Goal: Register for event/course

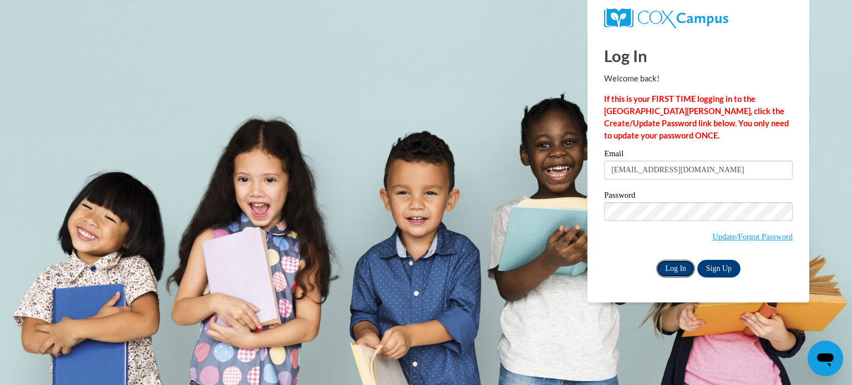
click at [674, 272] on input "Log In" at bounding box center [675, 269] width 39 height 18
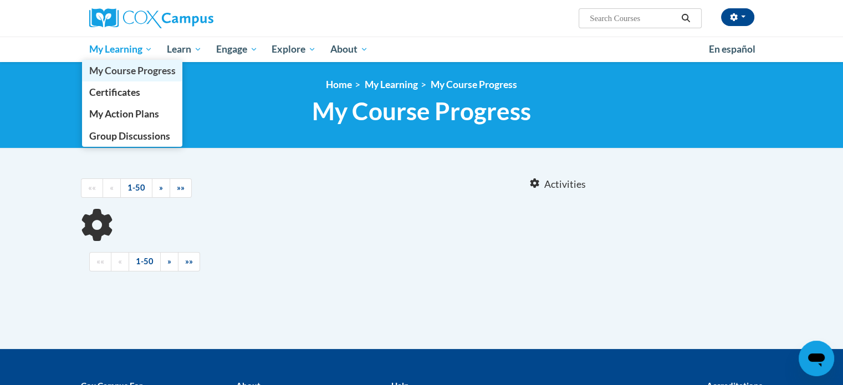
click at [137, 68] on span "My Course Progress" at bounding box center [132, 71] width 86 height 12
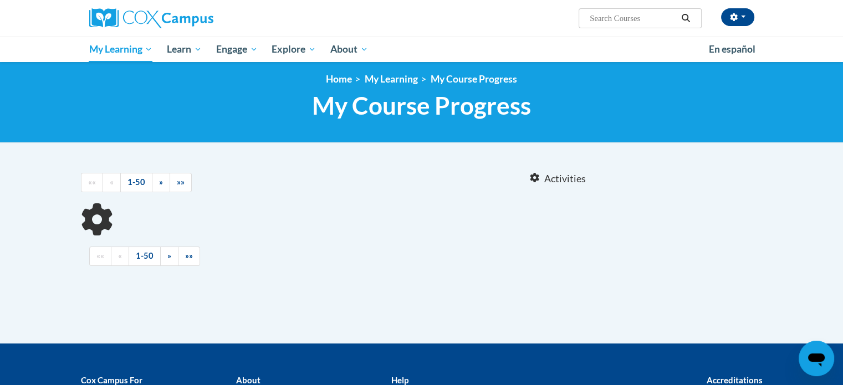
click at [688, 106] on h1 "My Course Progress New Page_My Course Progress" at bounding box center [422, 105] width 682 height 29
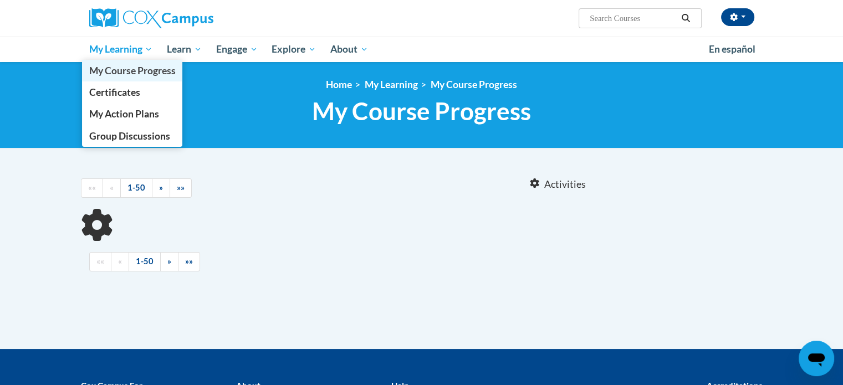
click at [153, 73] on span "My Course Progress" at bounding box center [132, 71] width 86 height 12
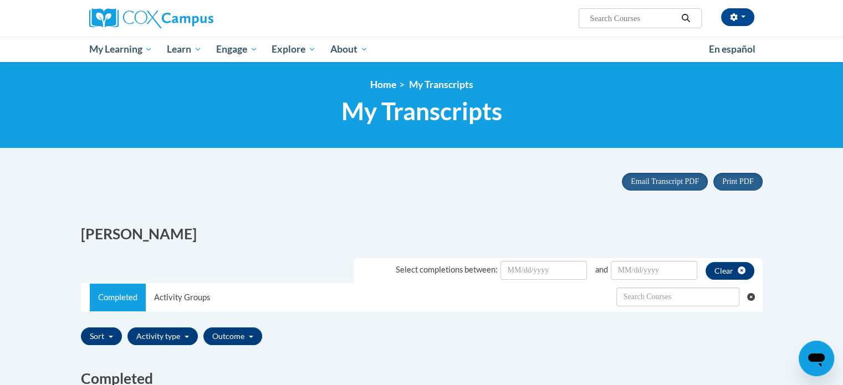
scroll to position [22, 0]
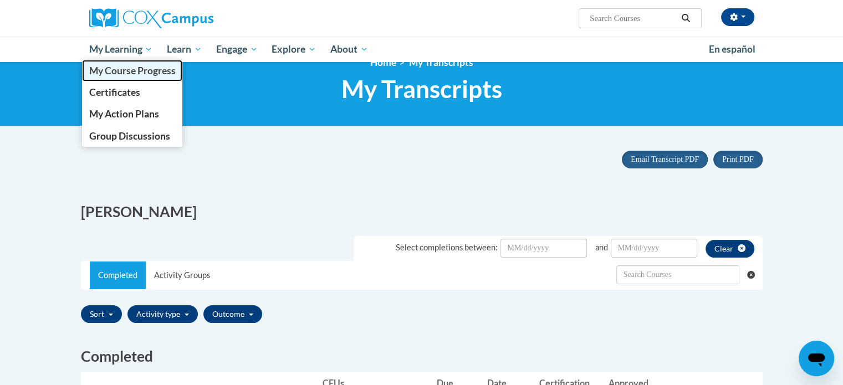
click at [170, 69] on span "My Course Progress" at bounding box center [132, 71] width 86 height 12
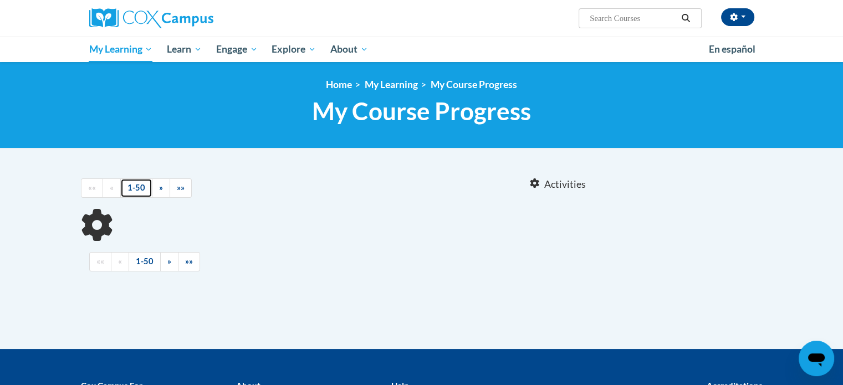
click at [136, 187] on link "1-50" at bounding box center [136, 188] width 32 height 19
click at [110, 215] on icon at bounding box center [96, 225] width 37 height 37
click at [100, 217] on icon at bounding box center [97, 225] width 38 height 39
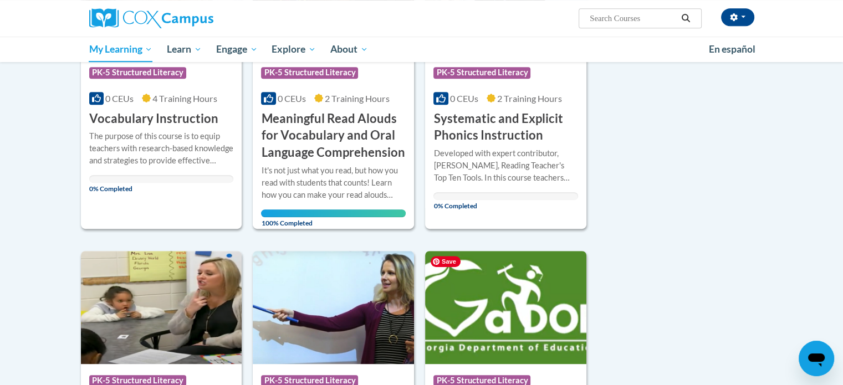
scroll to position [554, 0]
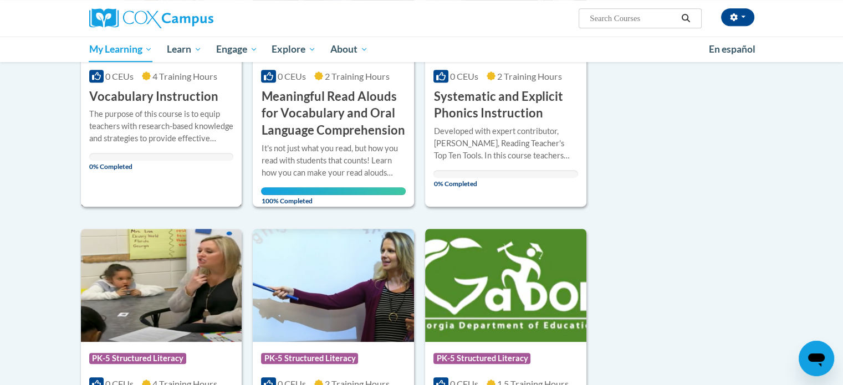
click at [137, 99] on h3 "Vocabulary Instruction" at bounding box center [153, 96] width 129 height 17
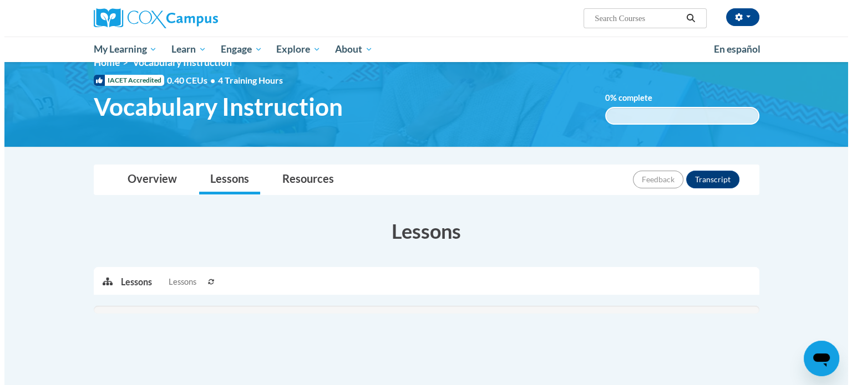
scroll to position [133, 0]
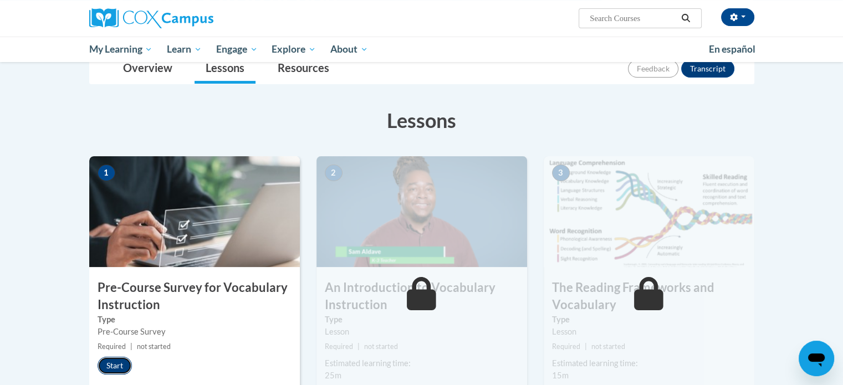
click at [104, 365] on button "Start" at bounding box center [115, 366] width 34 height 18
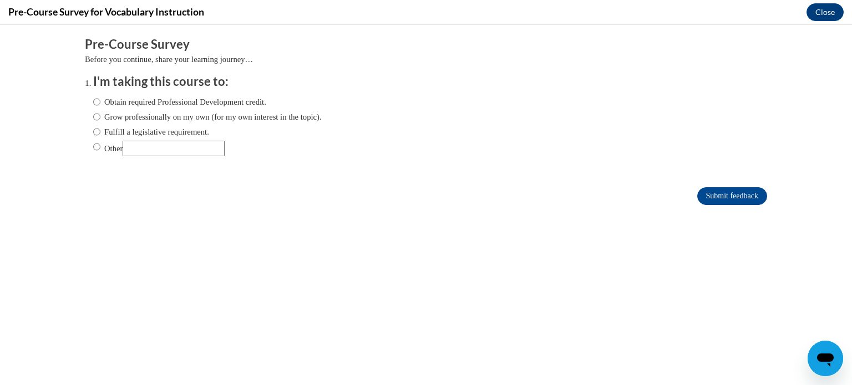
scroll to position [0, 0]
click at [93, 135] on input "Fulfill a legislative requirement." at bounding box center [96, 132] width 7 height 12
radio input "true"
click at [705, 205] on form "Pre-Course Survey Before you continue, share your learning journey… I'm taking …" at bounding box center [426, 126] width 682 height 181
click at [706, 200] on input "Submit feedback" at bounding box center [732, 196] width 70 height 18
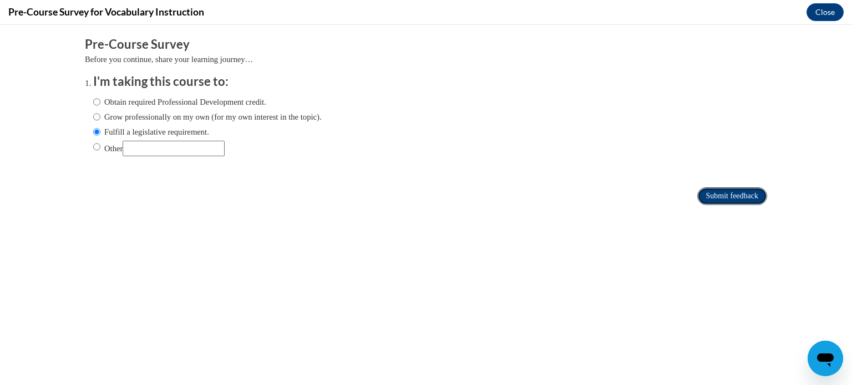
click at [717, 195] on input "Submit feedback" at bounding box center [732, 196] width 70 height 18
click at [743, 199] on input "Submit feedback" at bounding box center [732, 196] width 70 height 18
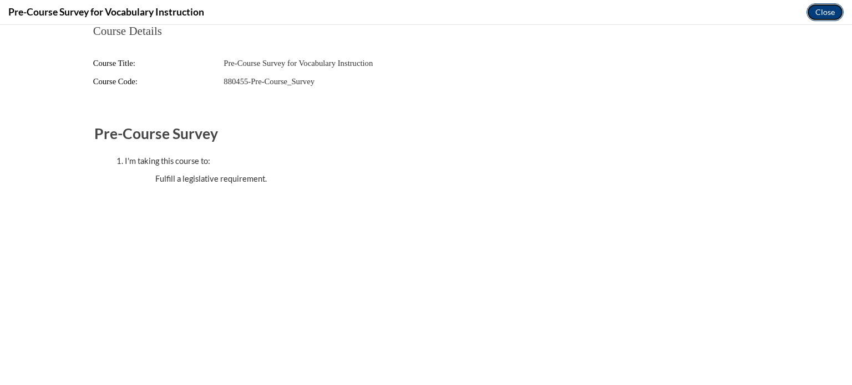
click at [821, 16] on button "Close" at bounding box center [824, 12] width 37 height 18
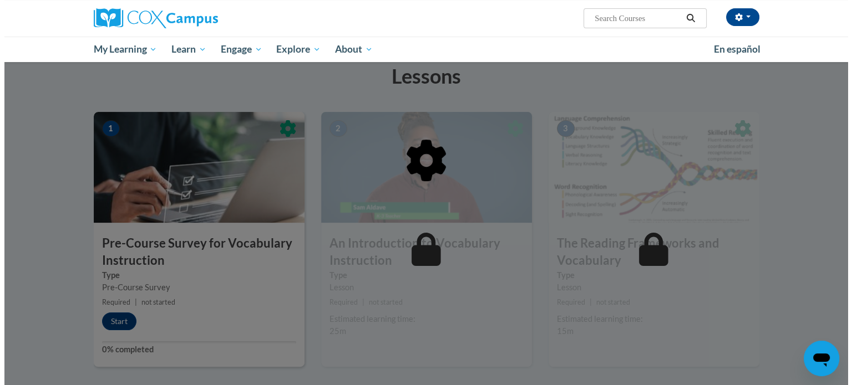
scroll to position [200, 0]
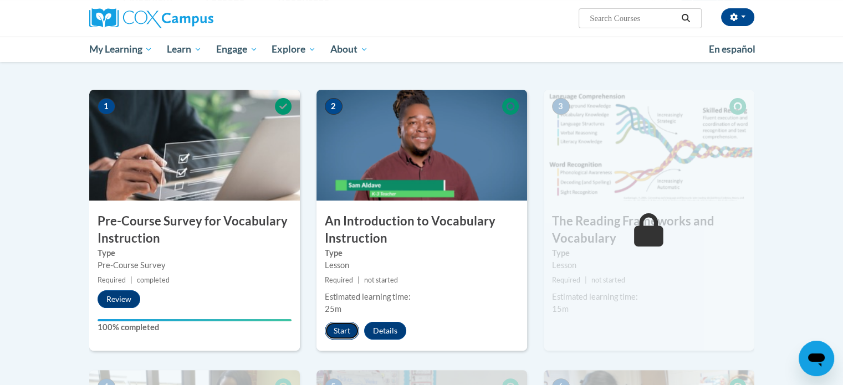
click at [342, 325] on button "Start" at bounding box center [342, 331] width 34 height 18
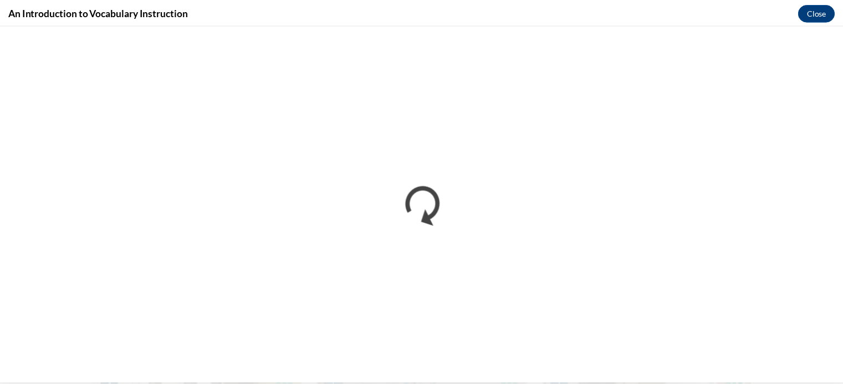
scroll to position [0, 0]
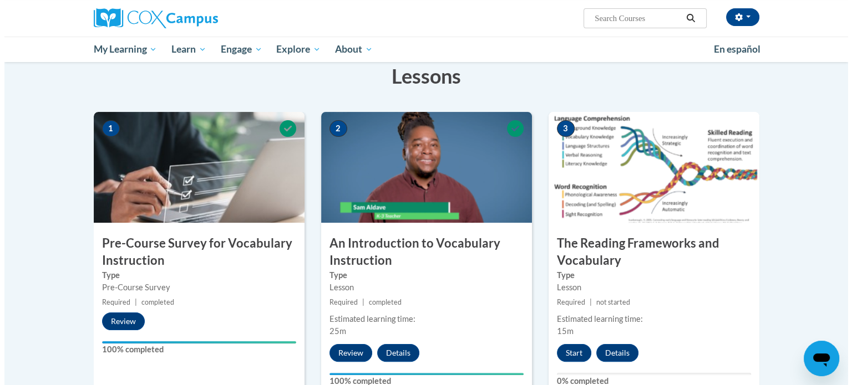
scroll to position [200, 0]
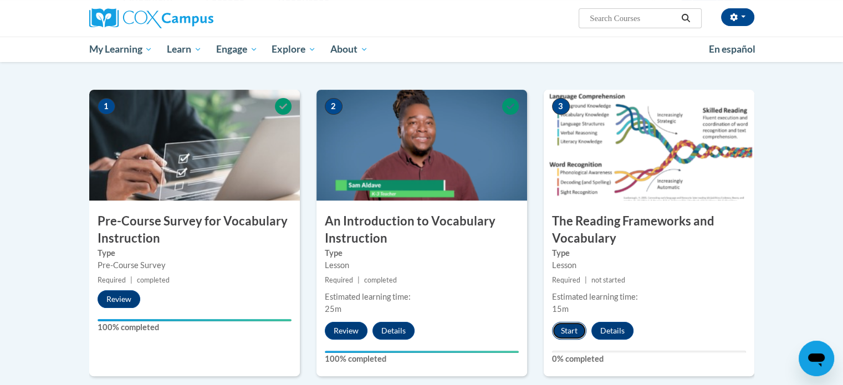
click at [562, 339] on button "Start" at bounding box center [569, 331] width 34 height 18
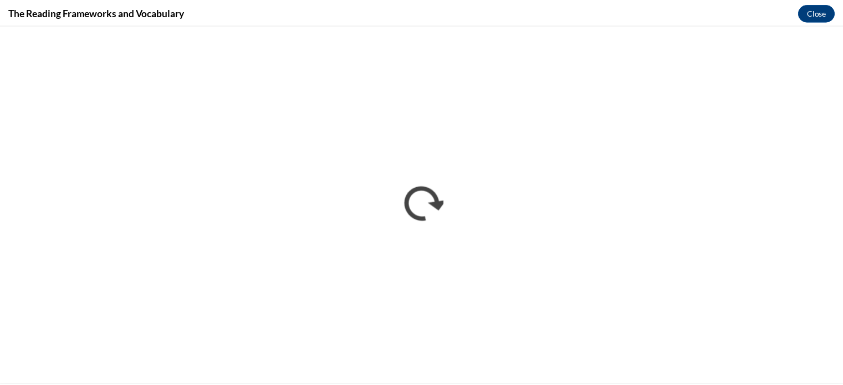
scroll to position [0, 0]
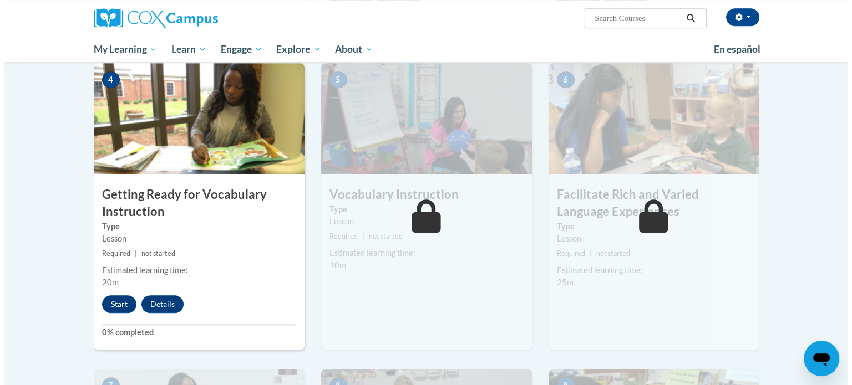
scroll to position [554, 0]
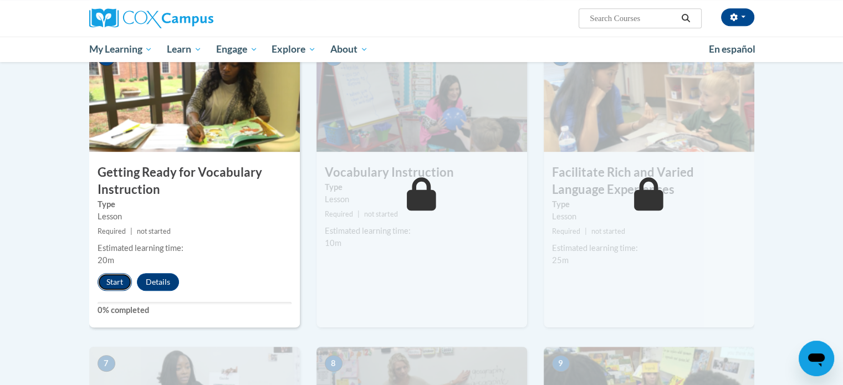
click at [120, 282] on button "Start" at bounding box center [115, 282] width 34 height 18
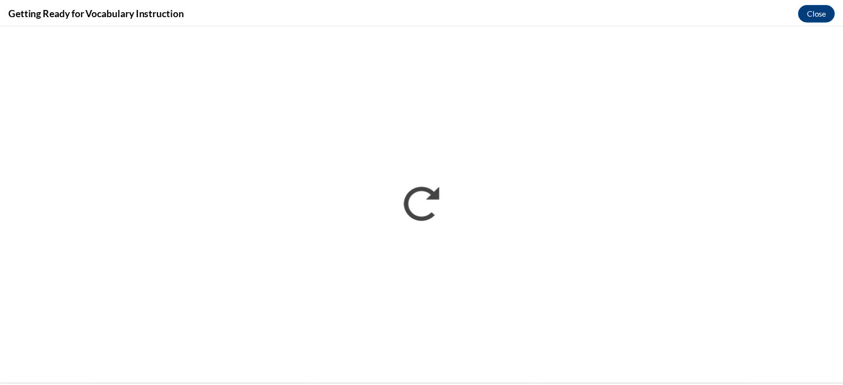
scroll to position [0, 0]
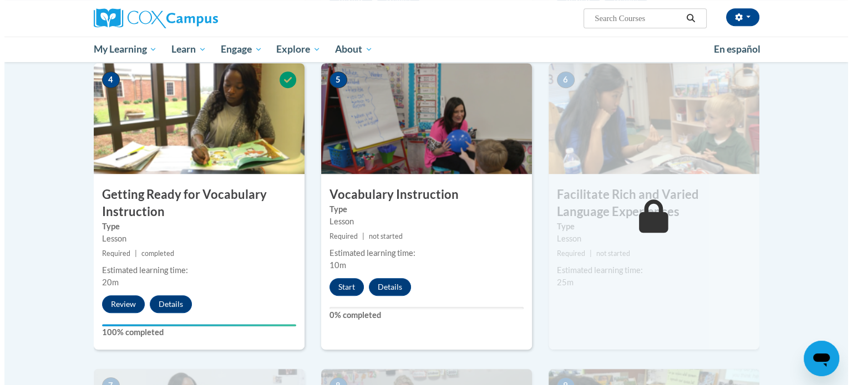
scroll to position [554, 0]
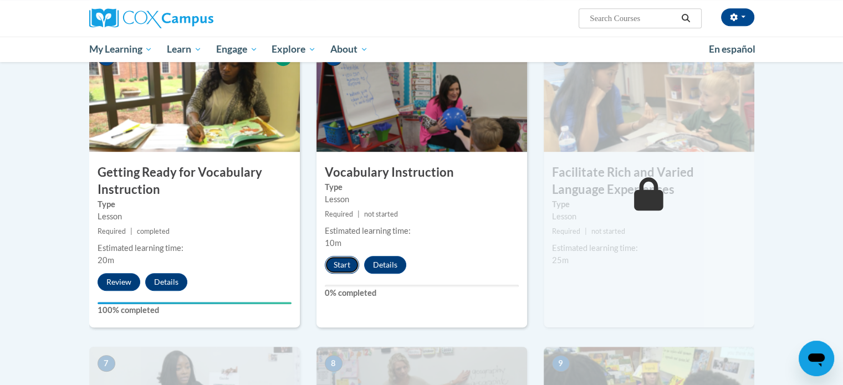
click at [337, 271] on button "Start" at bounding box center [342, 265] width 34 height 18
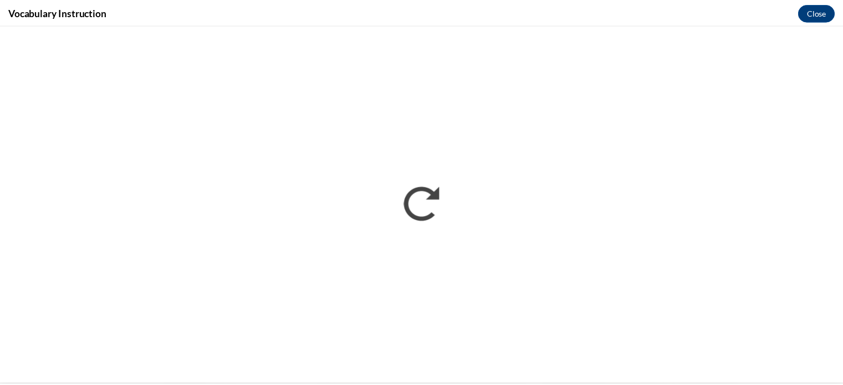
scroll to position [0, 0]
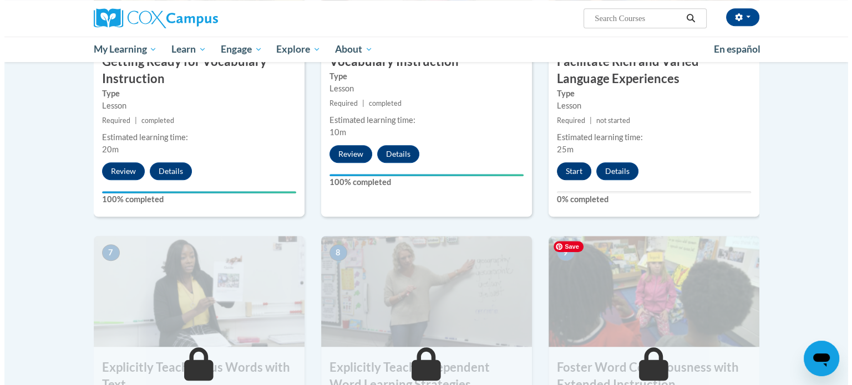
scroll to position [643, 0]
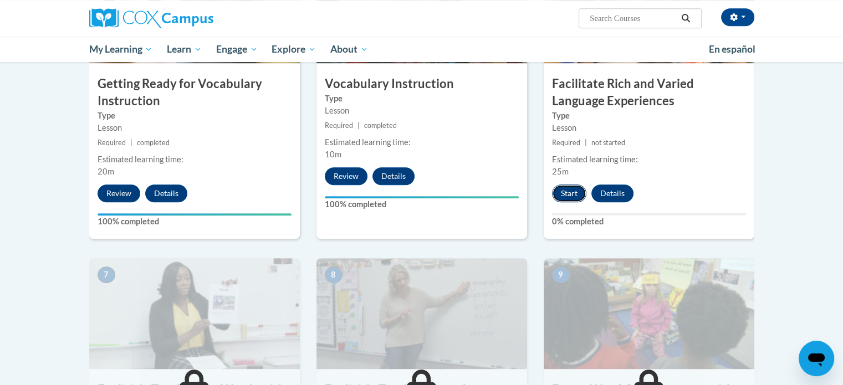
click at [566, 200] on button "Start" at bounding box center [569, 194] width 34 height 18
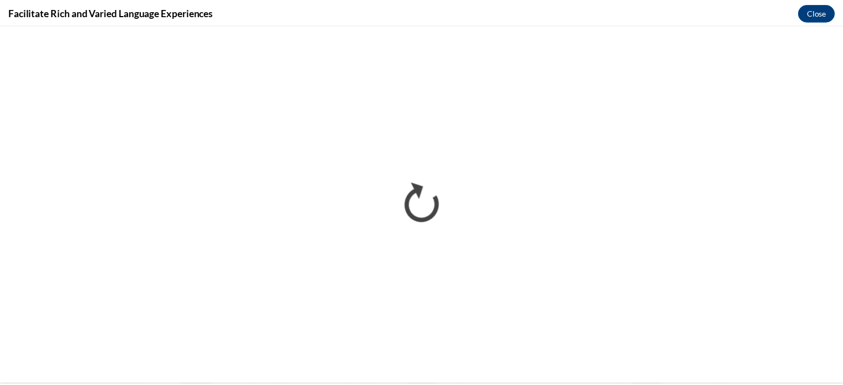
scroll to position [0, 0]
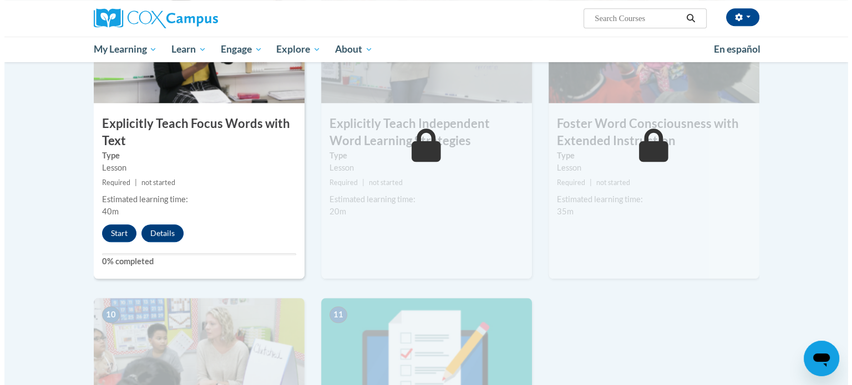
scroll to position [976, 0]
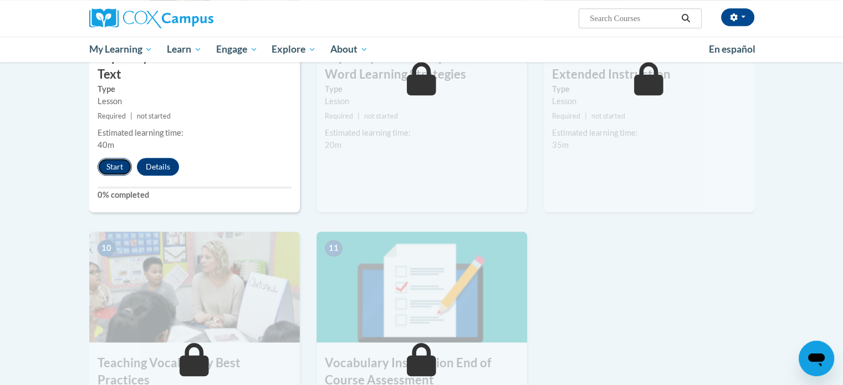
click at [113, 168] on button "Start" at bounding box center [115, 167] width 34 height 18
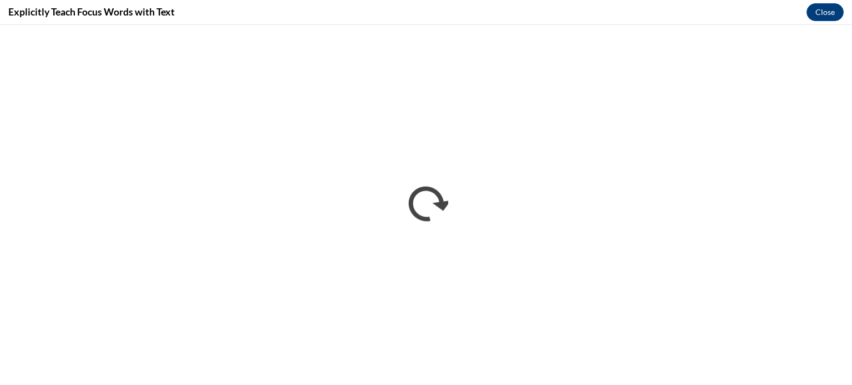
scroll to position [0, 0]
